Goal: Task Accomplishment & Management: Manage account settings

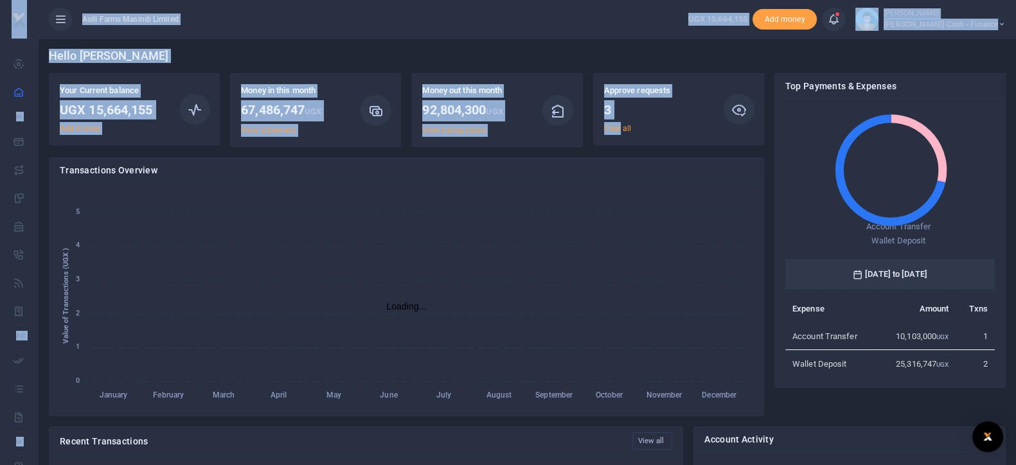
scroll to position [168, 197]
click at [533, 21] on ul "Asili Farms Masindi Limited" at bounding box center [358, 19] width 639 height 39
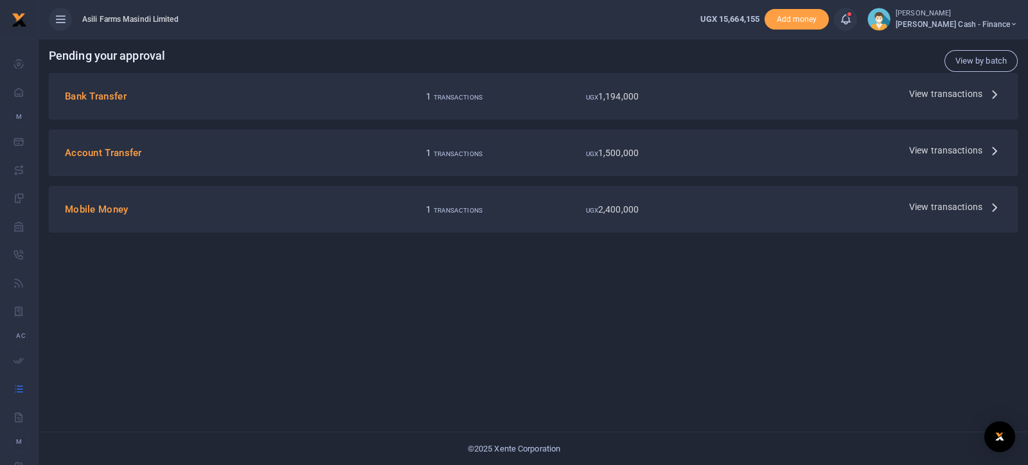
click at [596, 215] on label "UGX 2,400,000" at bounding box center [612, 209] width 53 height 13
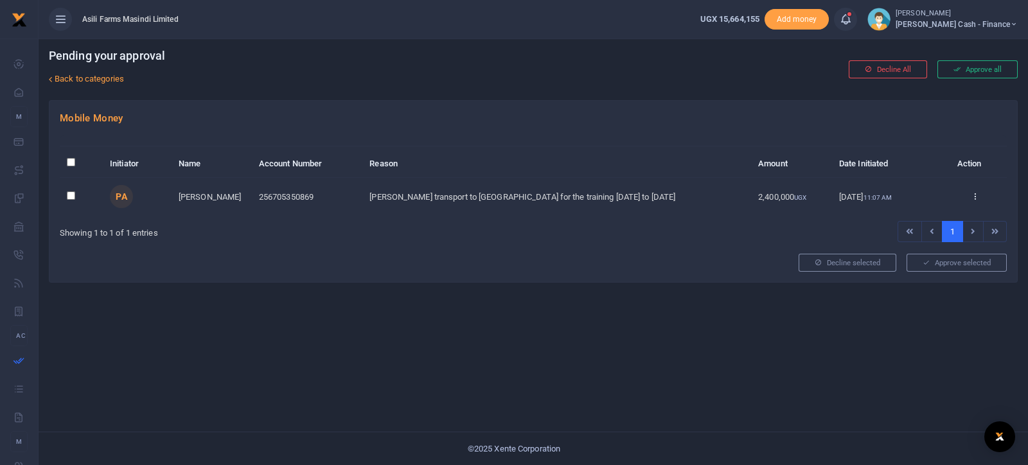
click at [69, 161] on input "\a \a : activate to sort column descending" at bounding box center [71, 162] width 8 height 8
checkbox input "true"
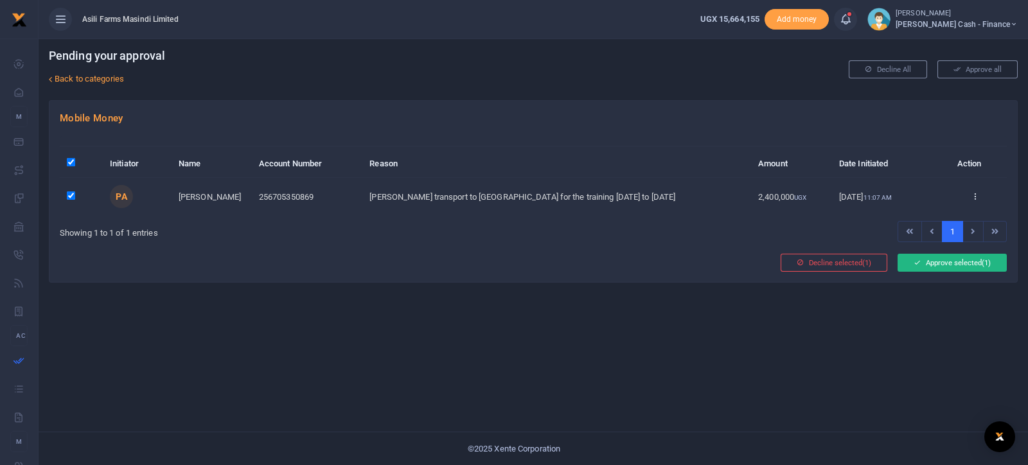
click at [927, 267] on button "Approve selected (1)" at bounding box center [952, 263] width 109 height 18
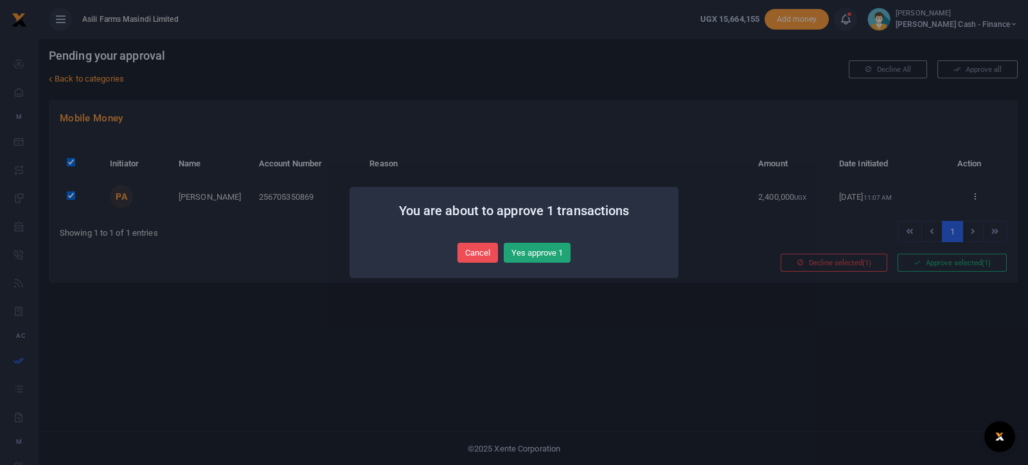
click at [521, 249] on button "Yes approve 1" at bounding box center [537, 253] width 67 height 21
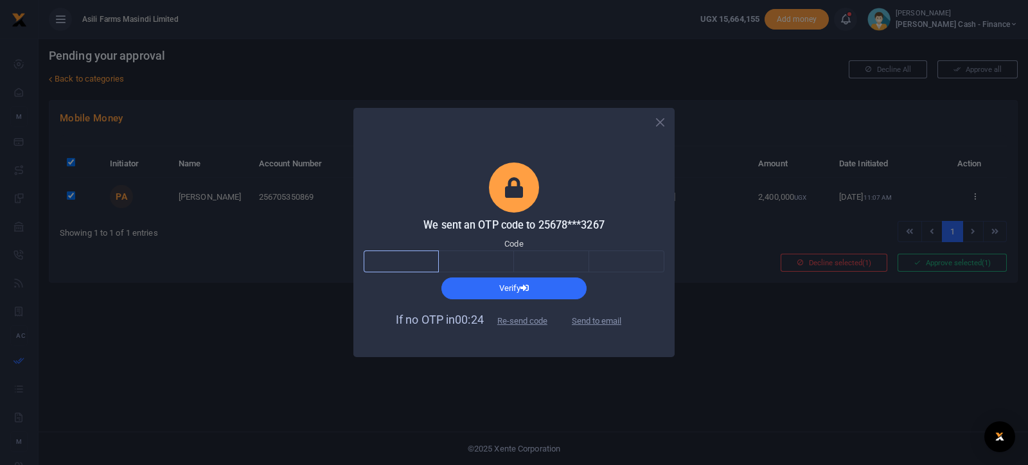
click at [424, 265] on input "text" at bounding box center [401, 262] width 75 height 22
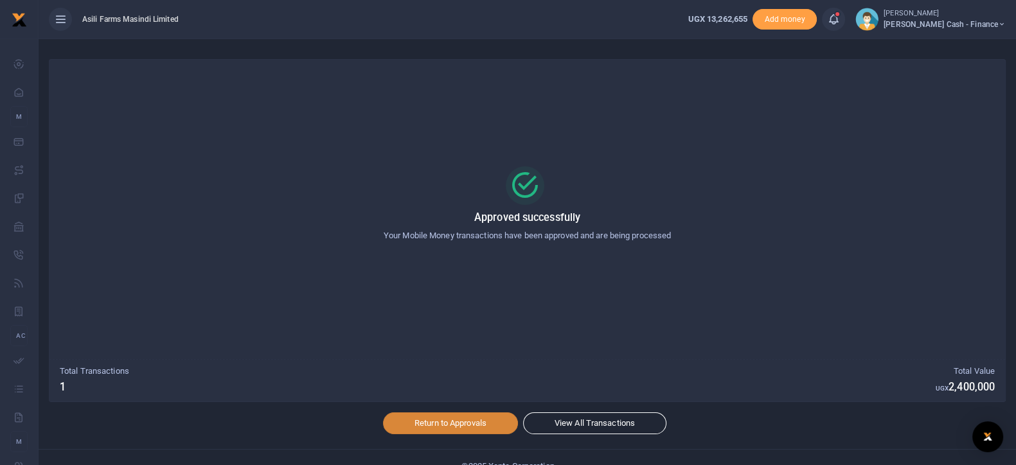
drag, startPoint x: 429, startPoint y: 435, endPoint x: 443, endPoint y: 430, distance: 15.0
click at [443, 430] on link "Return to Approvals" at bounding box center [450, 424] width 135 height 22
click at [415, 417] on link "Return to Approvals" at bounding box center [450, 424] width 135 height 22
click at [457, 422] on link "Return to Approvals" at bounding box center [450, 424] width 135 height 22
click at [405, 424] on link "Return to Approvals" at bounding box center [450, 424] width 135 height 22
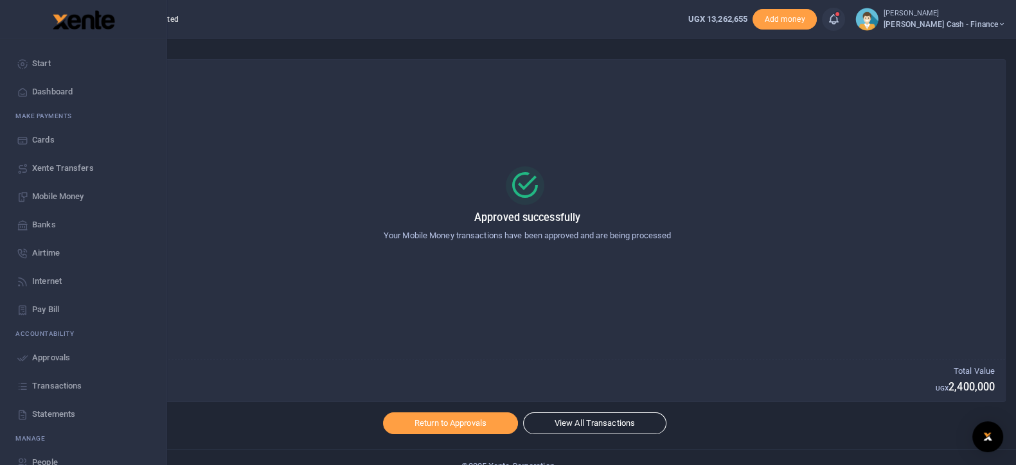
click at [39, 387] on span "Transactions" at bounding box center [56, 386] width 49 height 13
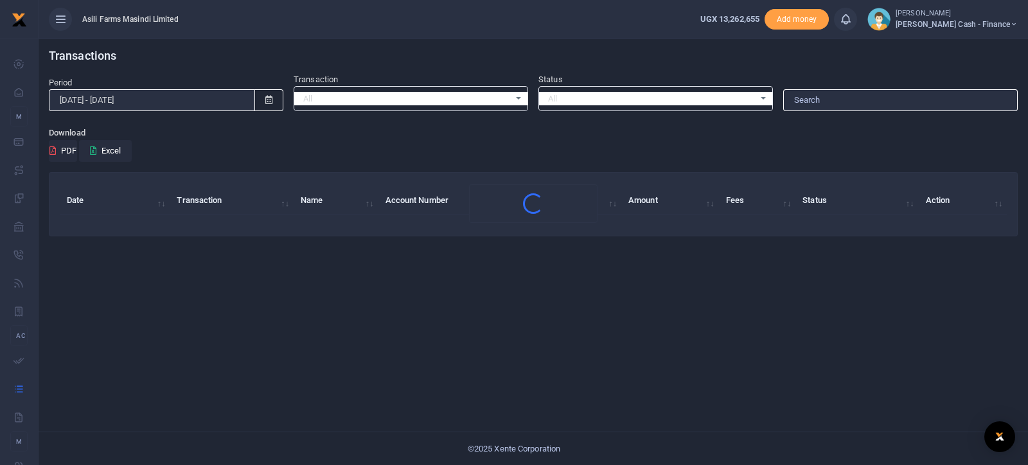
click at [969, 27] on span "[PERSON_NAME] Cash - Finance" at bounding box center [957, 25] width 122 height 12
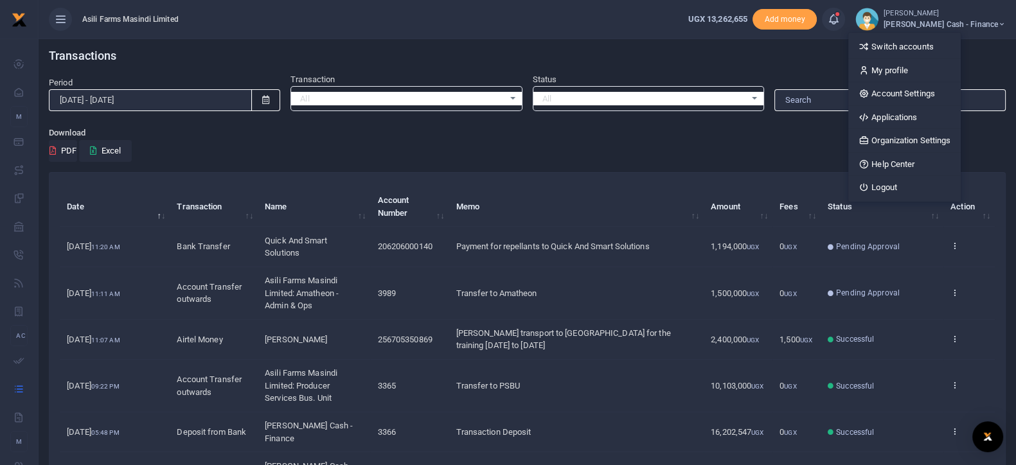
click at [580, 53] on h4 "Transactions" at bounding box center [527, 56] width 957 height 14
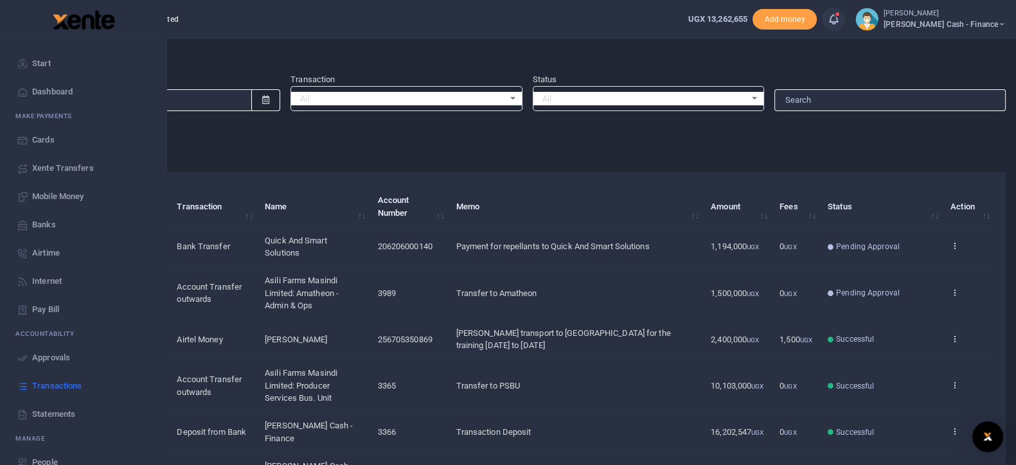
click at [61, 361] on span "Approvals" at bounding box center [51, 358] width 38 height 13
click at [40, 355] on span "Approvals" at bounding box center [51, 358] width 38 height 13
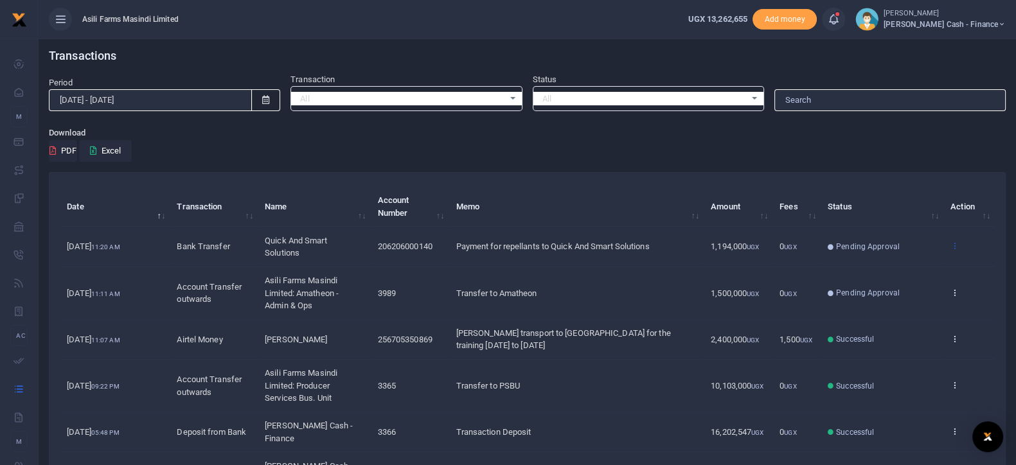
click at [957, 247] on icon at bounding box center [955, 245] width 8 height 9
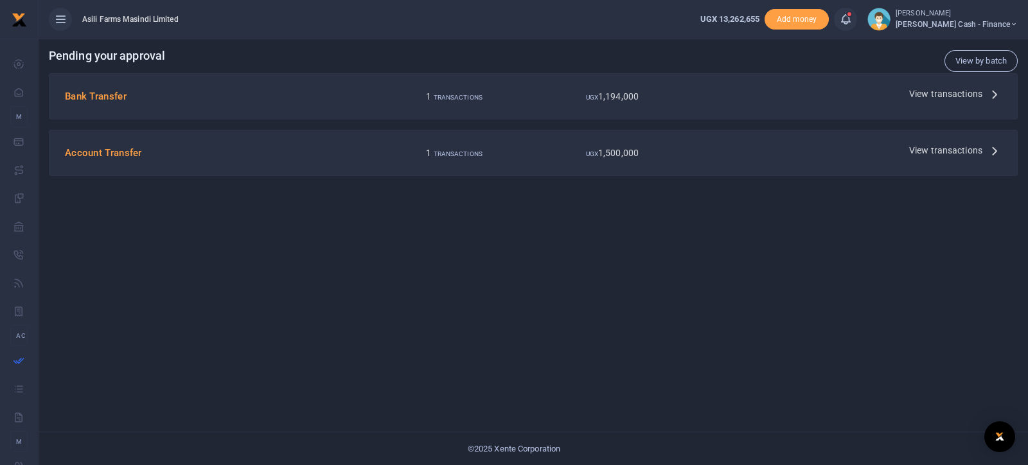
click at [930, 149] on span "View transactions" at bounding box center [945, 150] width 73 height 14
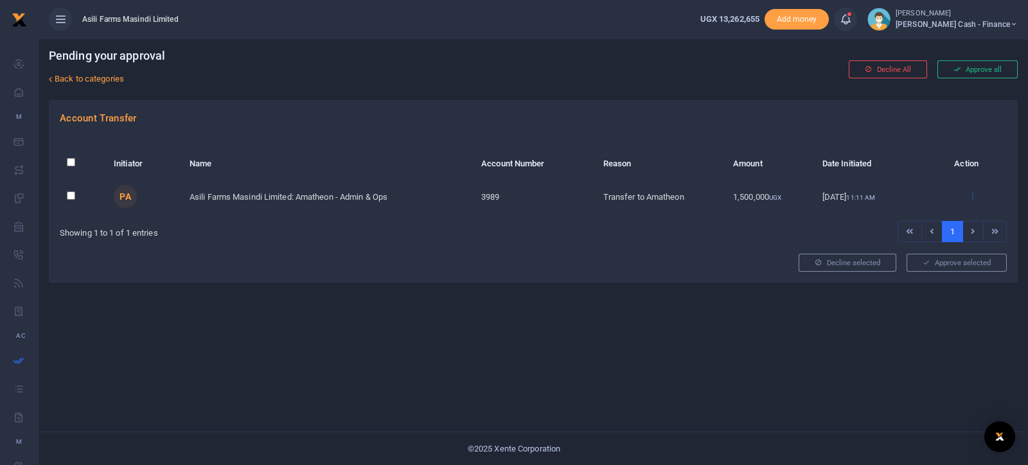
click at [974, 195] on icon at bounding box center [973, 196] width 8 height 9
click at [893, 224] on link "Approve" at bounding box center [926, 217] width 102 height 18
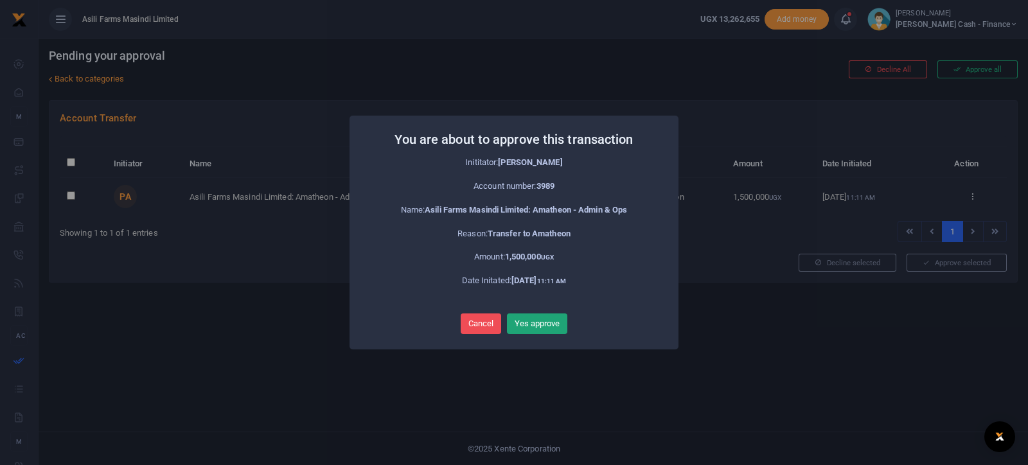
click at [524, 328] on button "Yes approve" at bounding box center [537, 324] width 60 height 21
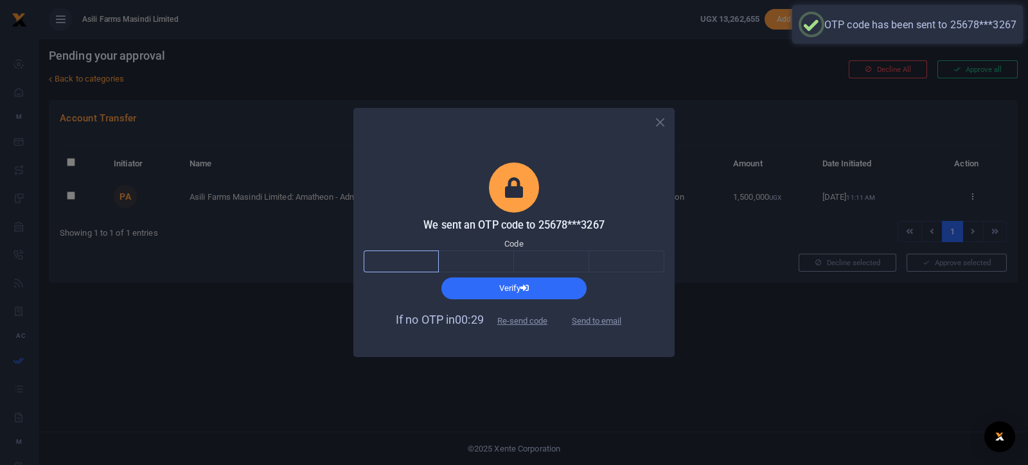
click at [386, 260] on input "text" at bounding box center [401, 262] width 75 height 22
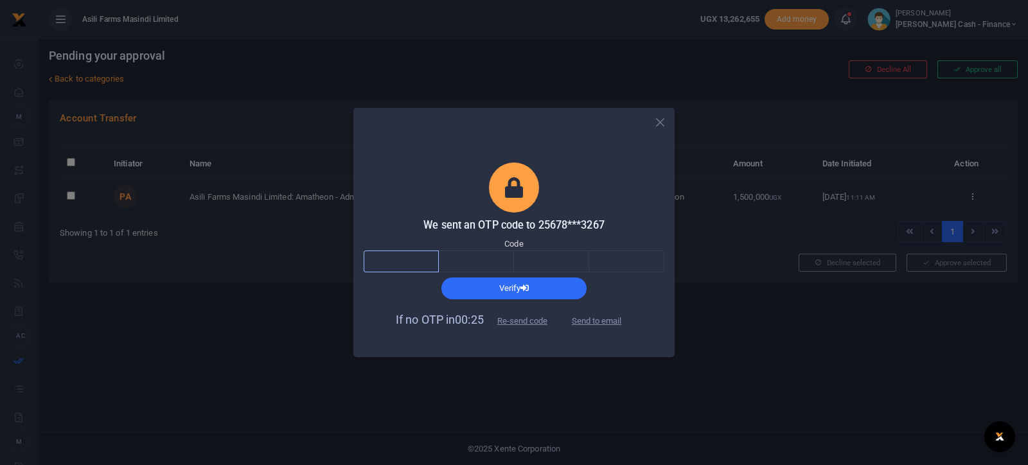
click at [386, 260] on input "text" at bounding box center [401, 262] width 75 height 22
type input "2"
type input "6"
type input "7"
type input "1"
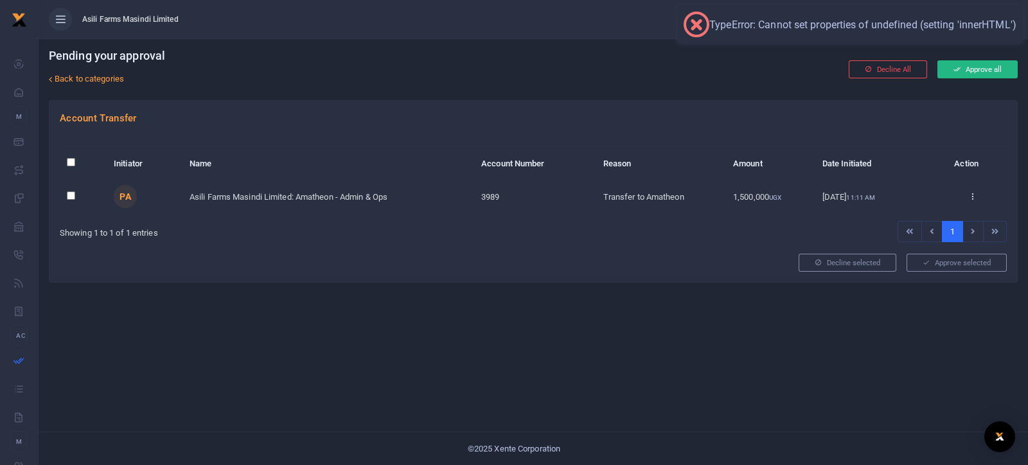
click at [969, 69] on button "Approve all" at bounding box center [978, 69] width 80 height 18
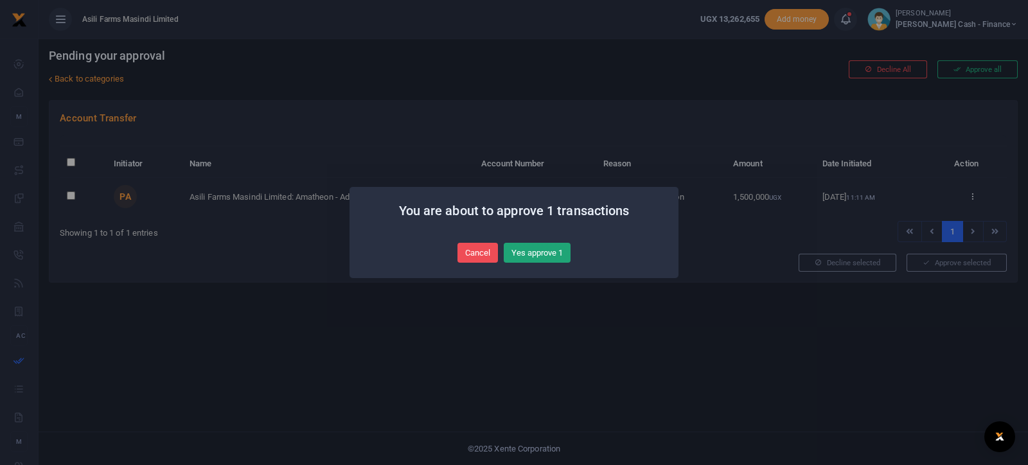
click at [523, 253] on button "Yes approve 1" at bounding box center [537, 253] width 67 height 21
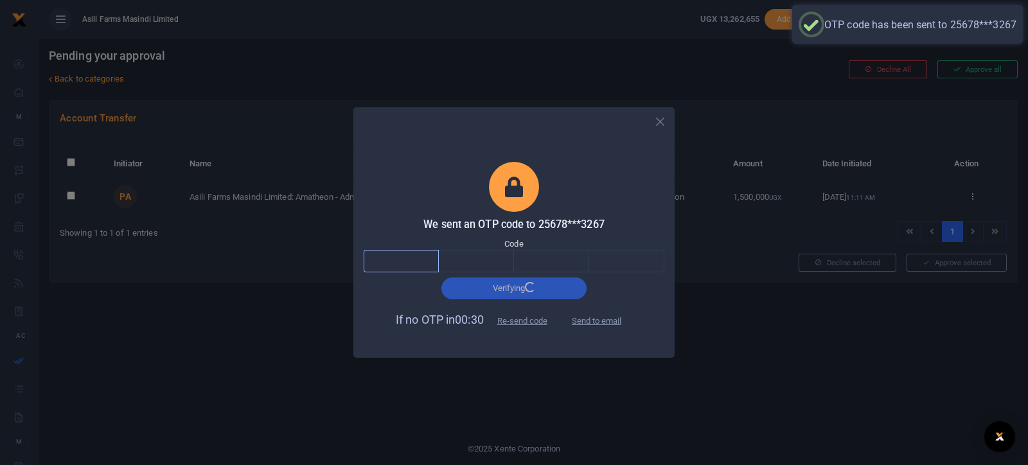
click at [398, 262] on input "text" at bounding box center [401, 261] width 75 height 22
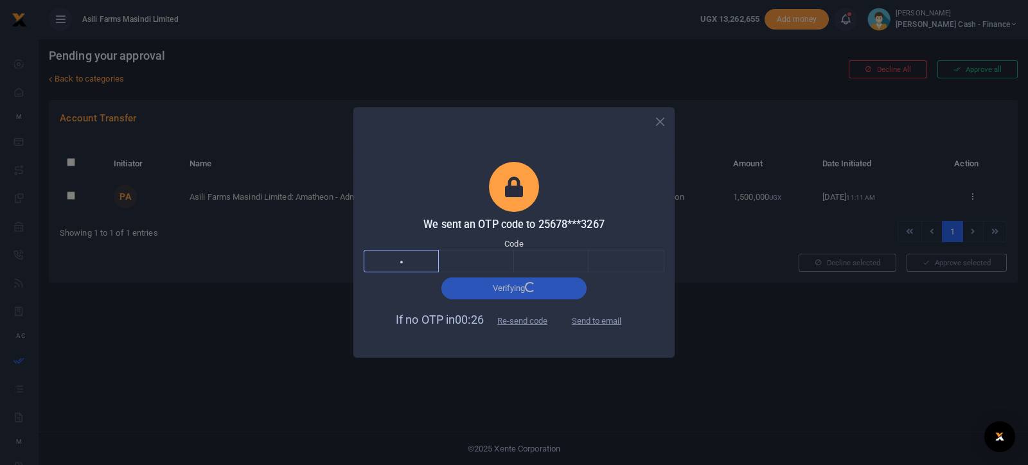
type input "6"
type input "3"
type input "0"
type input "7"
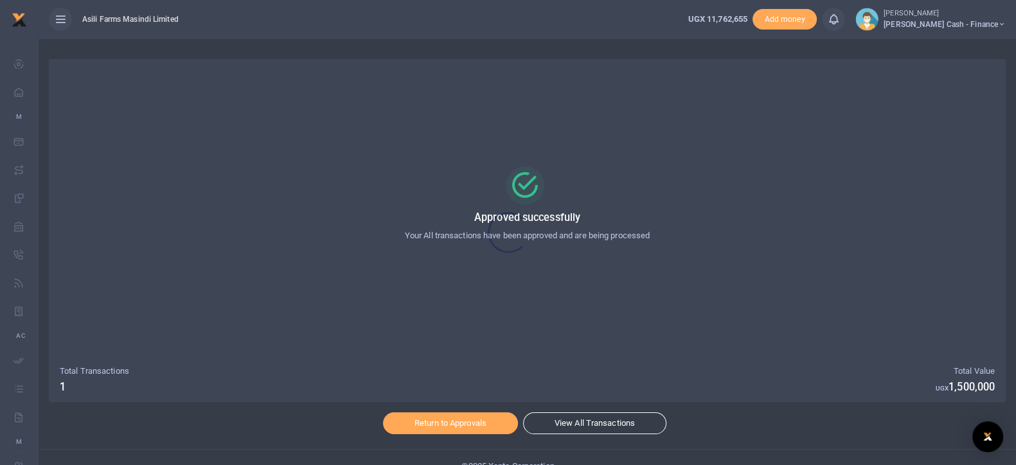
click at [416, 429] on div at bounding box center [508, 232] width 1016 height 465
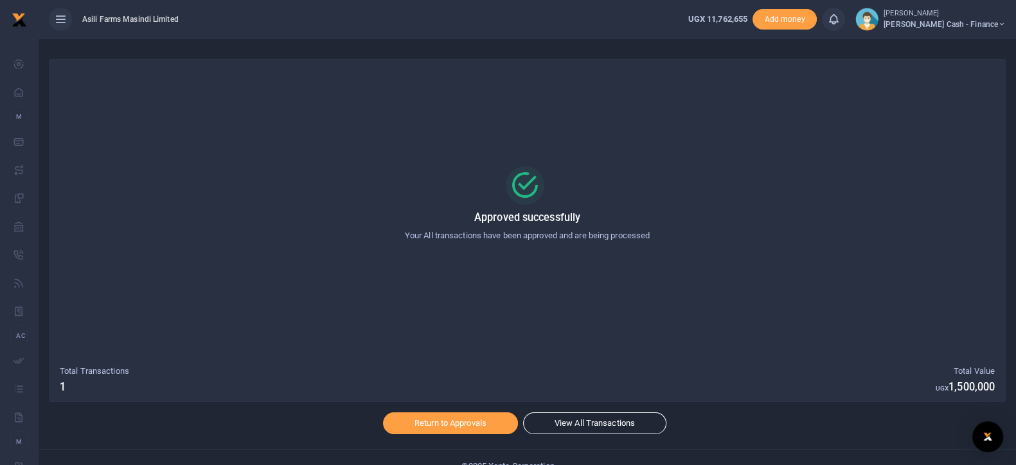
click at [416, 429] on div at bounding box center [508, 232] width 1016 height 465
click at [416, 429] on link "Return to Approvals" at bounding box center [450, 424] width 135 height 22
click at [487, 419] on link "Return to Approvals" at bounding box center [450, 424] width 135 height 22
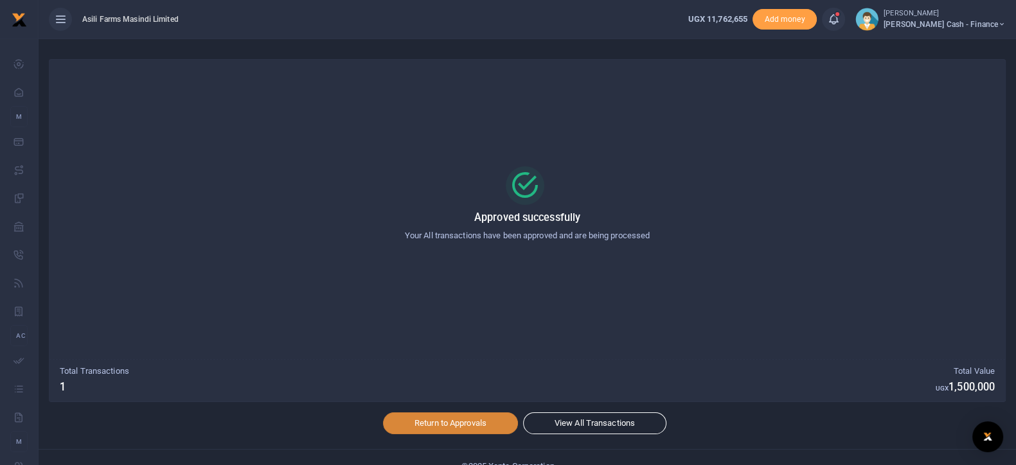
click at [439, 418] on link "Return to Approvals" at bounding box center [450, 424] width 135 height 22
click at [425, 420] on link "Return to Approvals" at bounding box center [450, 424] width 135 height 22
click at [425, 422] on link "Return to Approvals" at bounding box center [450, 424] width 135 height 22
click at [420, 420] on link "Return to Approvals" at bounding box center [450, 424] width 135 height 22
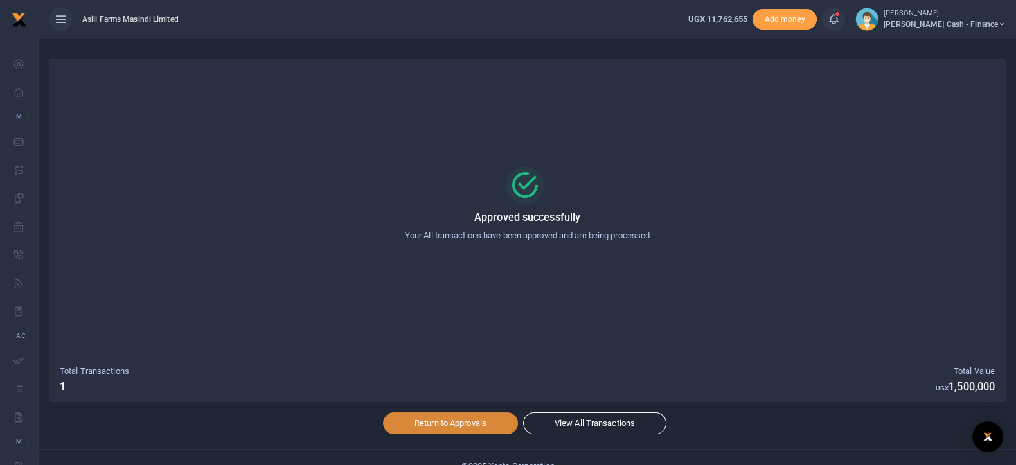
drag, startPoint x: 420, startPoint y: 420, endPoint x: 450, endPoint y: 410, distance: 31.3
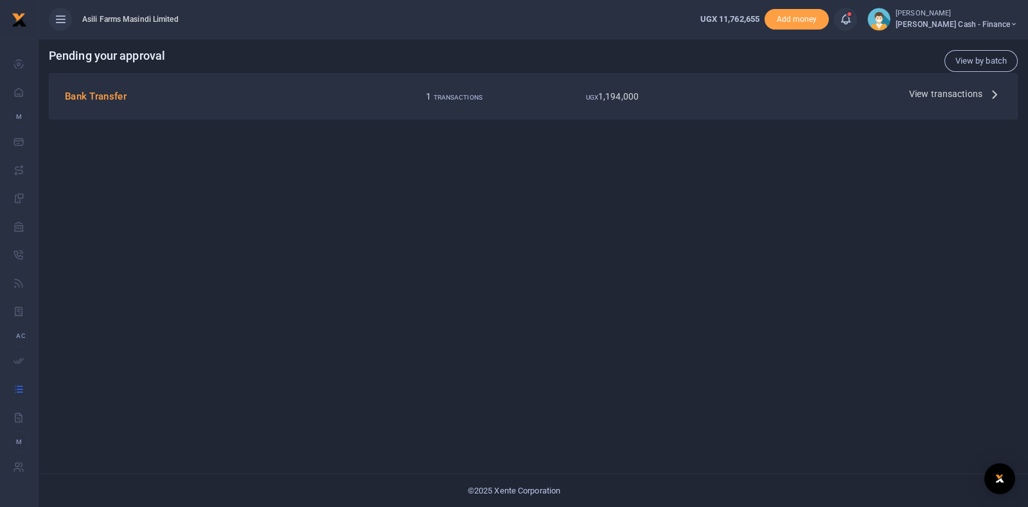
click at [907, 96] on div "View transactions" at bounding box center [955, 93] width 103 height 19
click at [918, 95] on span "View transactions" at bounding box center [945, 94] width 73 height 14
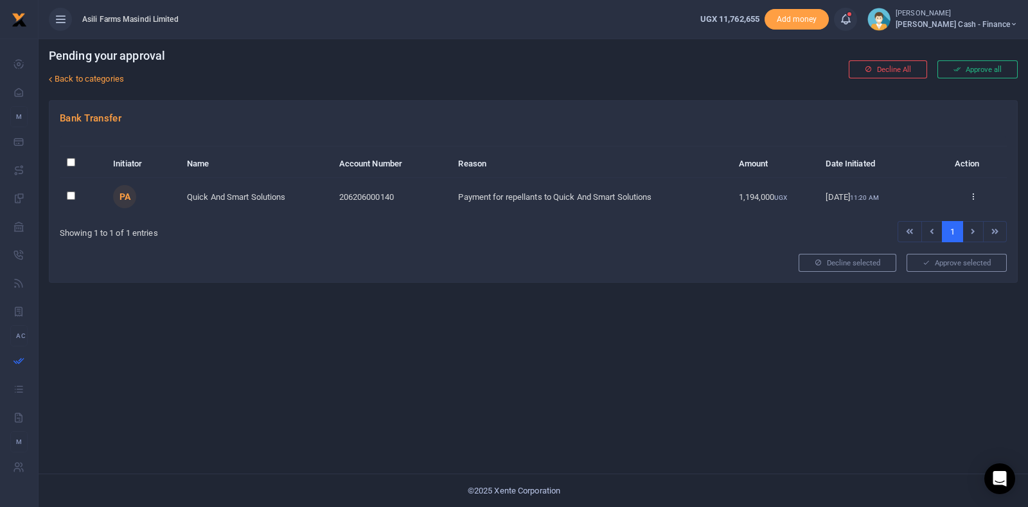
click at [968, 194] on div "Approve Decline Details" at bounding box center [973, 197] width 53 height 13
click at [976, 197] on icon at bounding box center [973, 196] width 8 height 9
click at [926, 220] on link "Approve" at bounding box center [926, 217] width 102 height 18
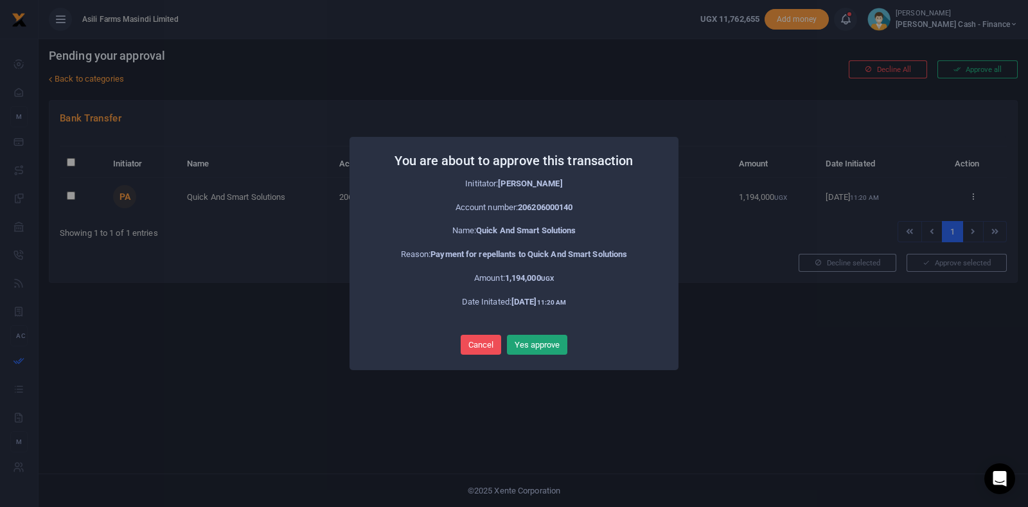
click at [559, 339] on button "Yes approve" at bounding box center [537, 345] width 60 height 21
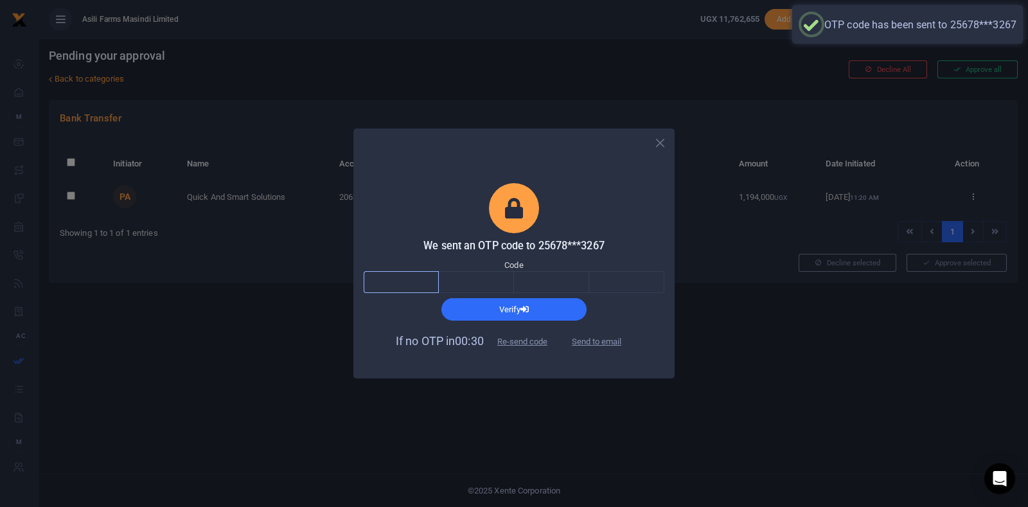
click at [411, 277] on input "text" at bounding box center [401, 282] width 75 height 22
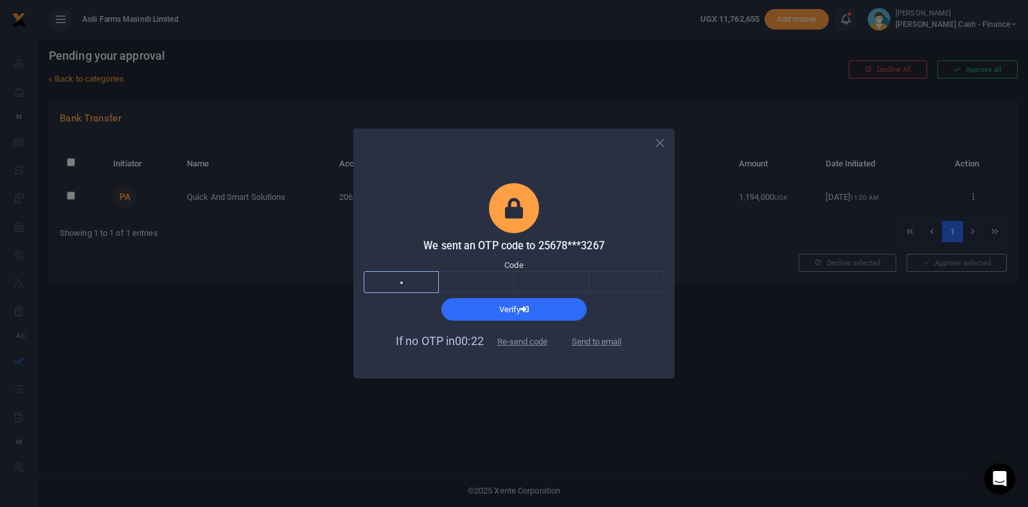
type input "3"
type input "1"
type input "8"
type input "7"
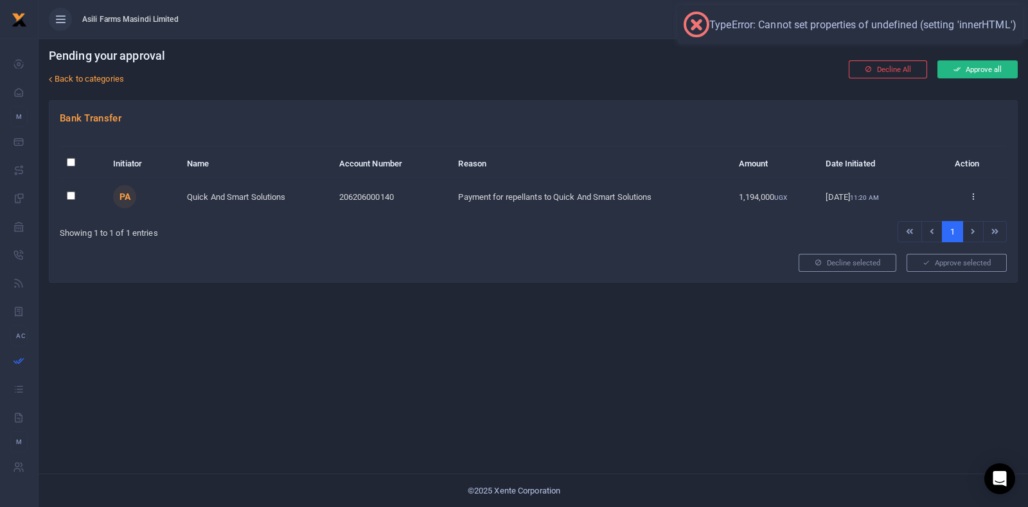
click at [990, 69] on button "Approve all" at bounding box center [978, 69] width 80 height 18
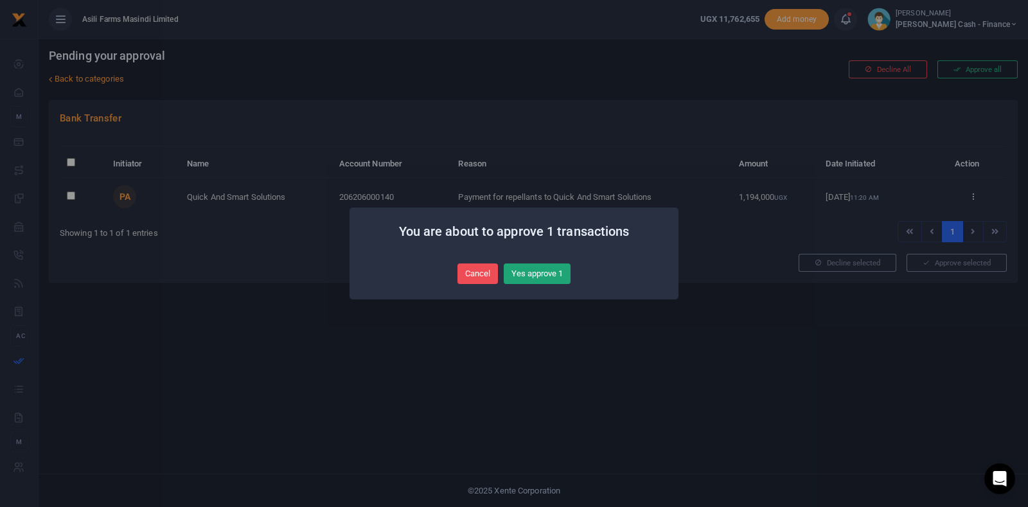
click at [548, 278] on button "Yes approve 1" at bounding box center [537, 274] width 67 height 21
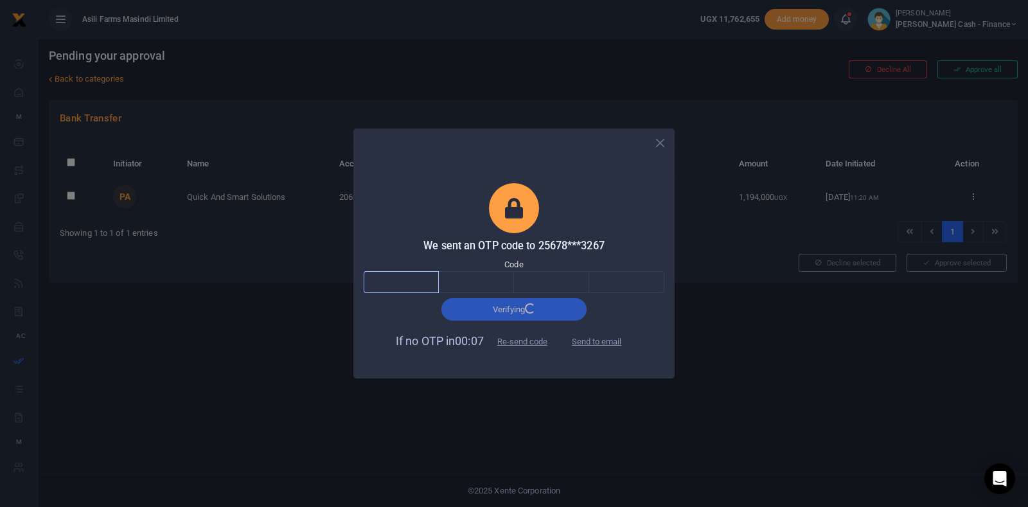
click at [398, 282] on input "text" at bounding box center [401, 282] width 75 height 22
type input "7"
type input "8"
type input "0"
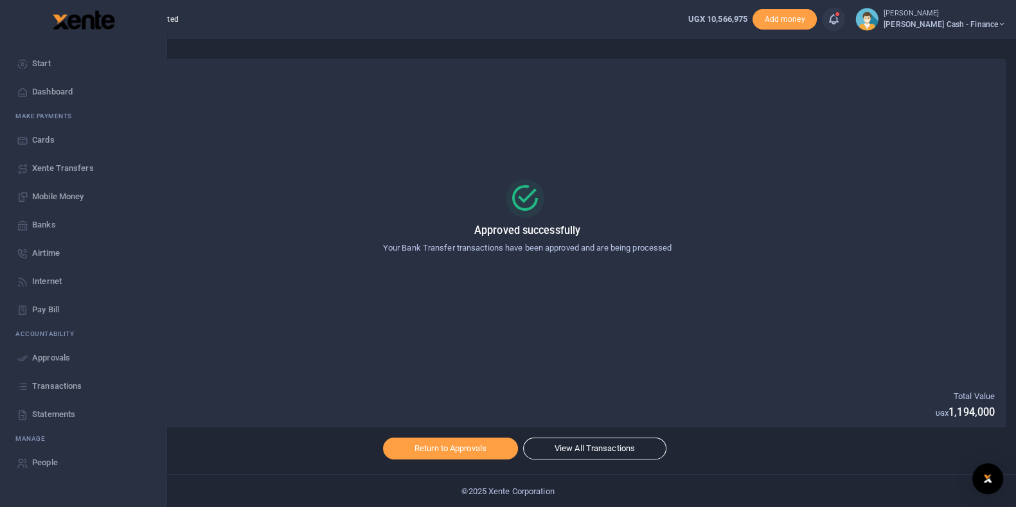
click at [82, 390] on link "Transactions" at bounding box center [83, 386] width 146 height 28
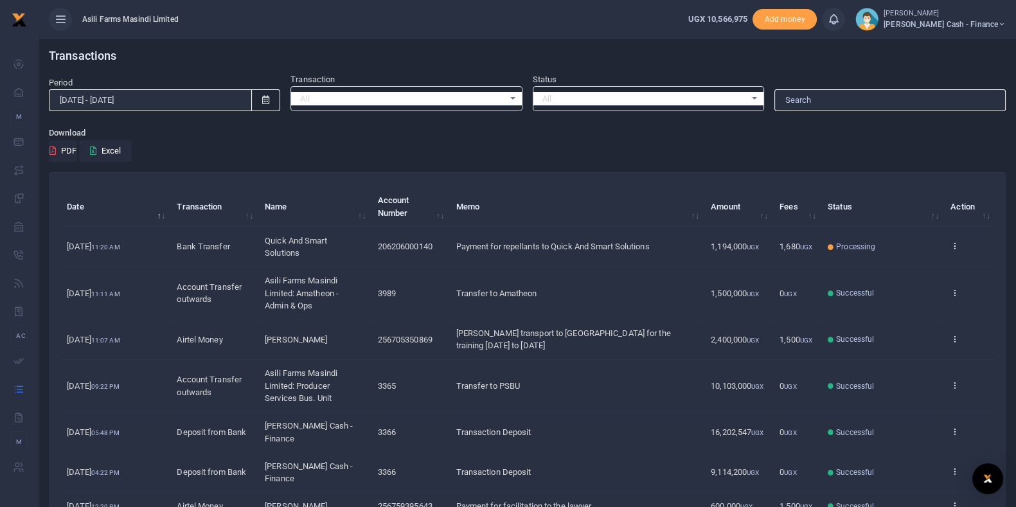
click at [957, 332] on td "View details Send again" at bounding box center [968, 340] width 51 height 40
click at [952, 334] on icon at bounding box center [955, 338] width 8 height 9
click at [908, 361] on link "View details" at bounding box center [908, 360] width 102 height 18
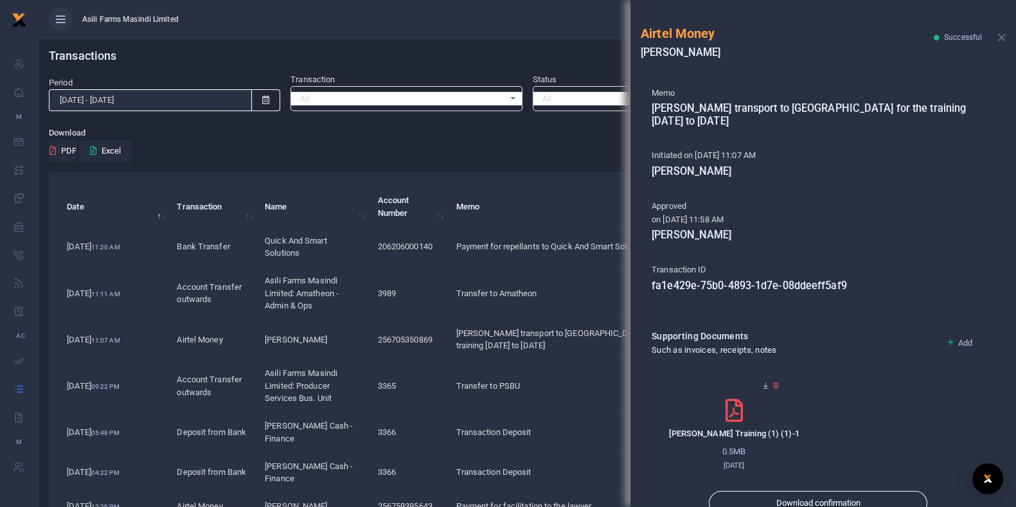
scroll to position [250, 0]
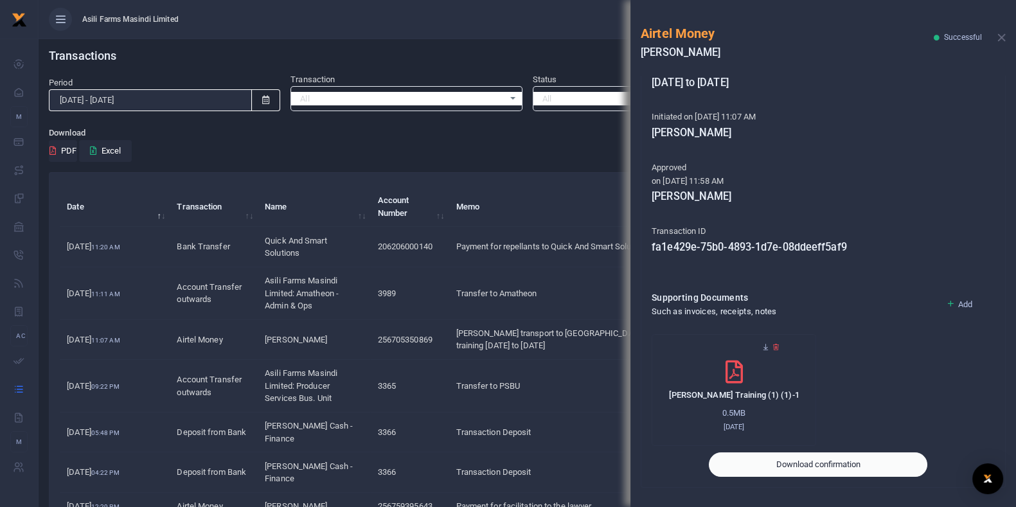
click at [782, 458] on button "Download confirmation" at bounding box center [818, 464] width 219 height 24
